Goal: Entertainment & Leisure: Consume media (video, audio)

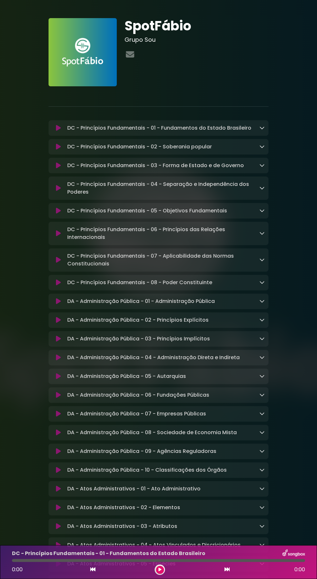
click at [195, 136] on div "DC - Princípios Fundamentais - 01 - Fundamentos do Estado Brasileiro Loading Tr…" at bounding box center [158, 128] width 220 height 16
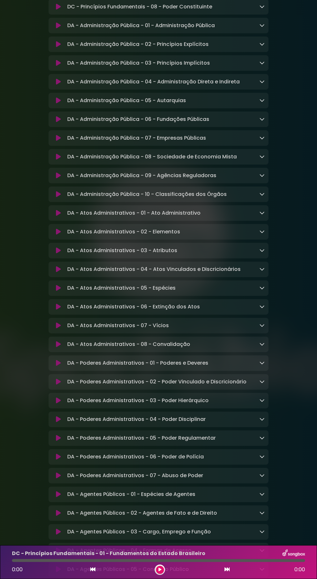
scroll to position [275, 0]
click at [172, 415] on div "DA - Poderes Administrativos - 04 - Poder Disciplinar Loading Track..." at bounding box center [158, 420] width 220 height 16
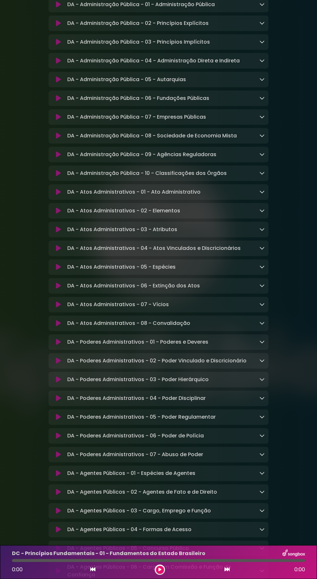
scroll to position [2, 0]
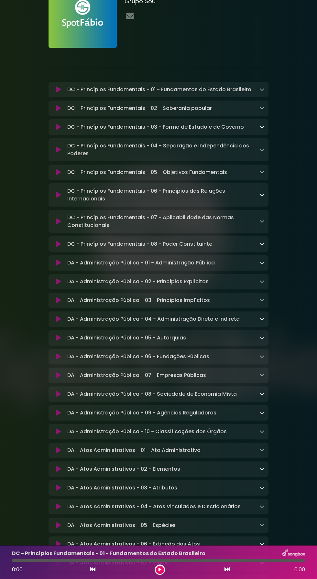
click at [261, 108] on icon at bounding box center [261, 107] width 5 height 5
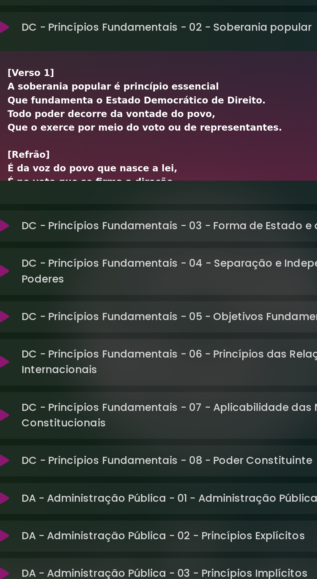
scroll to position [62, 0]
click at [161, 129] on div "[Verso 1] A soberania popular é princípio essencial Que fundamenta o Estado Dem…" at bounding box center [158, 202] width 197 height 197
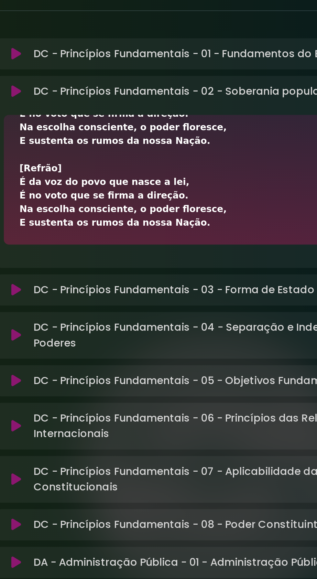
scroll to position [101, 0]
click at [149, 96] on div "[Verso 1] A soberania popular é princípio essencial Que fundamenta o Estado Dem…" at bounding box center [158, 16] width 197 height 197
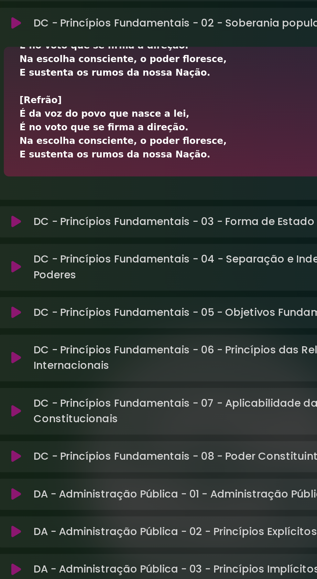
scroll to position [137, 0]
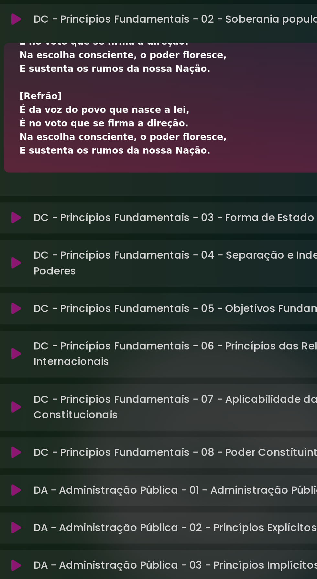
click at [139, 112] on p "DC - Princípios Fundamentais - 03 - Forma de Estado e de Governo Loading Track.…" at bounding box center [155, 109] width 176 height 8
click at [128, 112] on p "DC - Princípios Fundamentais - 03 - Forma de Estado e de Governo Loading Track.…" at bounding box center [155, 109] width 176 height 8
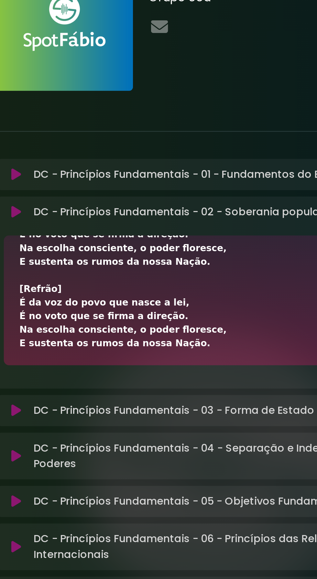
scroll to position [0, 0]
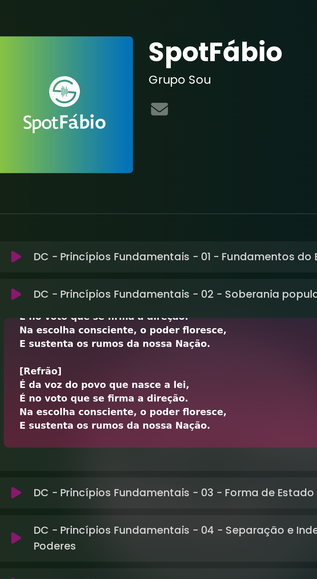
click at [128, 132] on div "DC - Princípios Fundamentais - 01 - Fundamentos do Estado Brasileiro Loading Tr…" at bounding box center [158, 128] width 220 height 16
click at [126, 130] on p "DC - Princípios Fundamentais - 01 - Fundamentos do Estado Brasileiro Loading Tr…" at bounding box center [159, 128] width 184 height 8
click at [121, 148] on p "DC - Princípios Fundamentais - 02 - Soberania popular Loading Track..." at bounding box center [139, 147] width 144 height 8
click at [121, 149] on p "DC - Princípios Fundamentais - 02 - Soberania popular Loading Track..." at bounding box center [139, 147] width 144 height 8
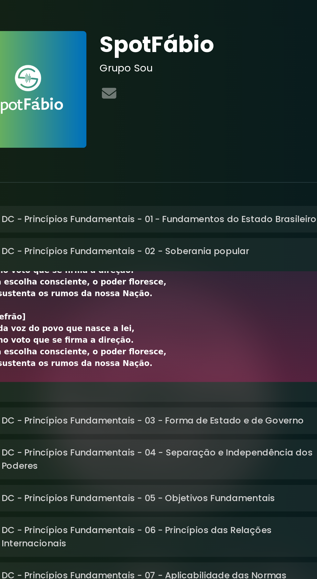
click at [154, 154] on div "DC - Princípios Fundamentais - 02 - Soberania popular Loading Track..." at bounding box center [158, 187] width 220 height 96
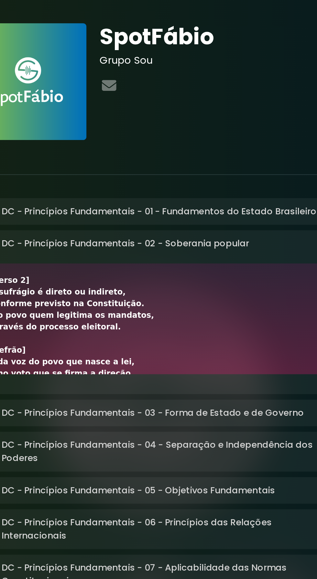
scroll to position [82, 0]
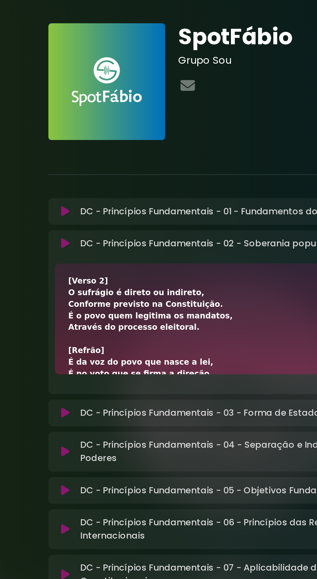
click at [63, 125] on button at bounding box center [58, 123] width 12 height 6
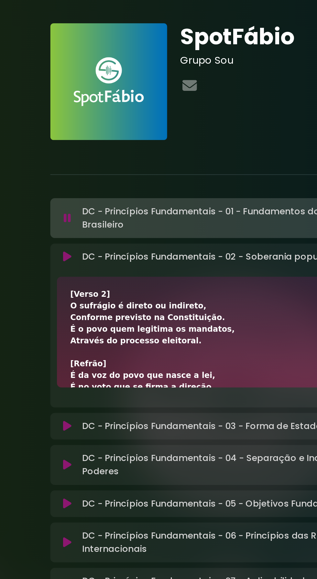
click at [62, 127] on button at bounding box center [58, 127] width 12 height 6
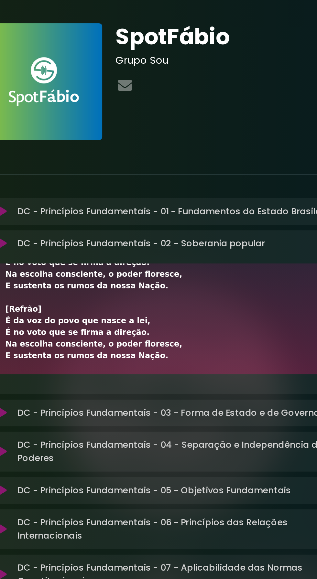
scroll to position [0, 0]
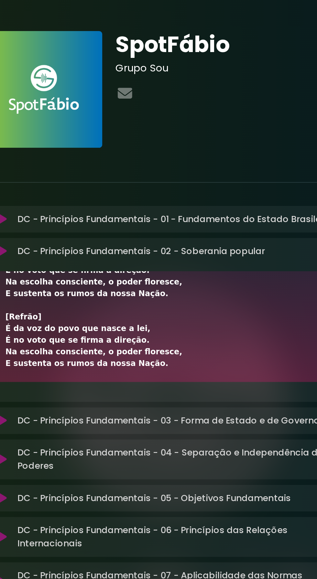
click at [173, 130] on p "DC - Princípios Fundamentais - 01 - Fundamentos do Estado Brasileiro Loading Tr…" at bounding box center [159, 128] width 184 height 8
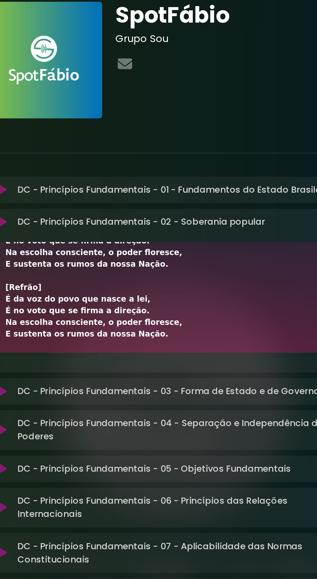
scroll to position [25, 0]
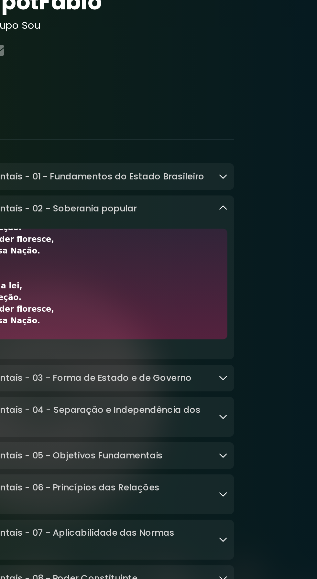
click at [262, 103] on icon at bounding box center [261, 102] width 5 height 5
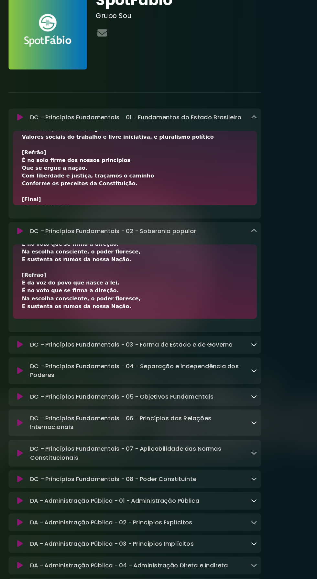
scroll to position [188, 0]
